Goal: Transaction & Acquisition: Subscribe to service/newsletter

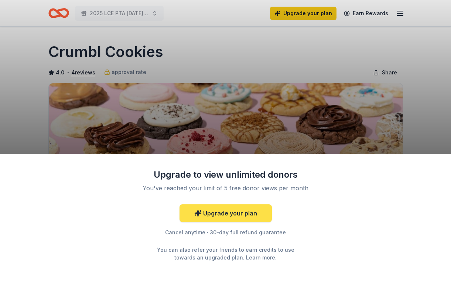
click at [211, 217] on link "Upgrade your plan" at bounding box center [226, 213] width 92 height 18
click at [225, 212] on link "Upgrade your plan" at bounding box center [226, 213] width 92 height 18
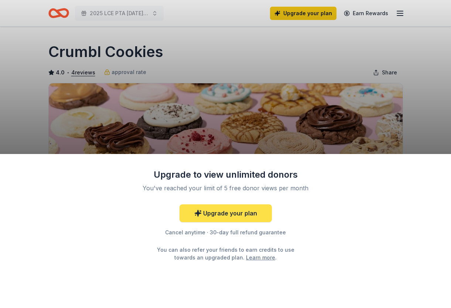
click at [225, 212] on link "Upgrade your plan" at bounding box center [226, 213] width 92 height 18
click at [223, 213] on link "Upgrade your plan" at bounding box center [226, 213] width 92 height 18
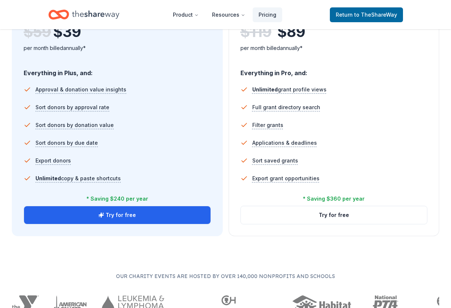
scroll to position [486, 0]
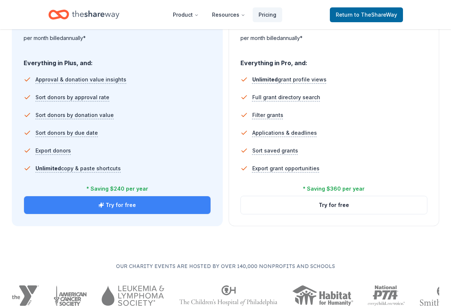
click at [114, 209] on button "Try for free" at bounding box center [117, 205] width 187 height 18
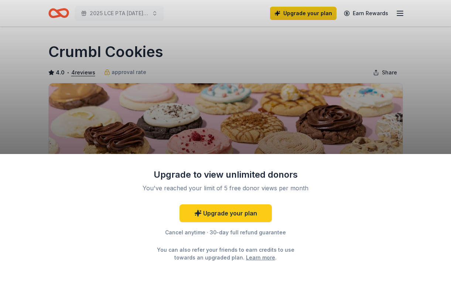
scroll to position [486, 0]
